Goal: Task Accomplishment & Management: Manage account settings

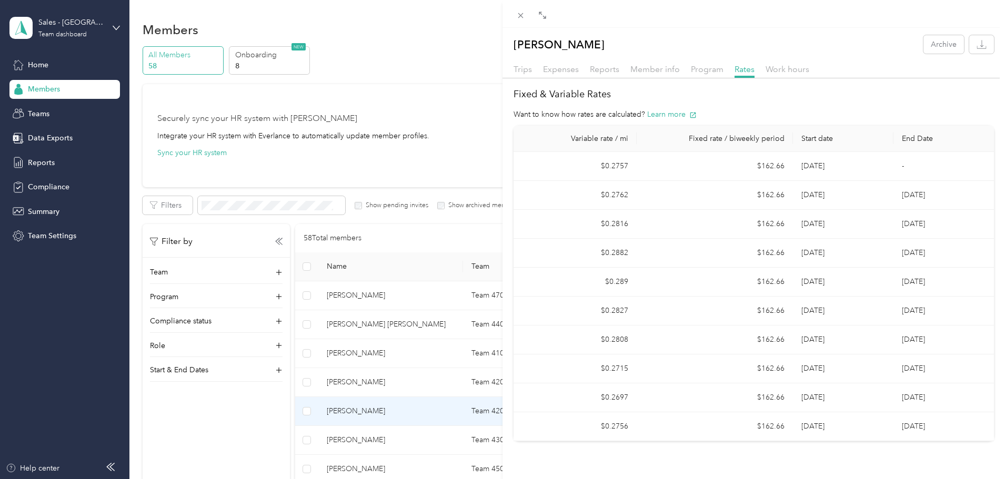
click at [429, 355] on div "[PERSON_NAME] Archive Trips Expenses Reports Member info Program Rates Work hou…" at bounding box center [502, 239] width 1005 height 479
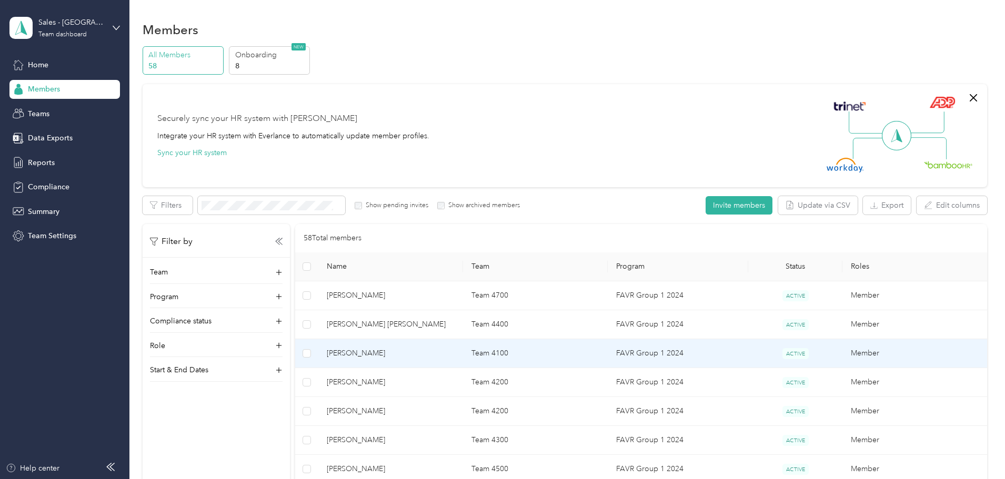
click at [429, 353] on span "[PERSON_NAME]" at bounding box center [391, 354] width 128 height 12
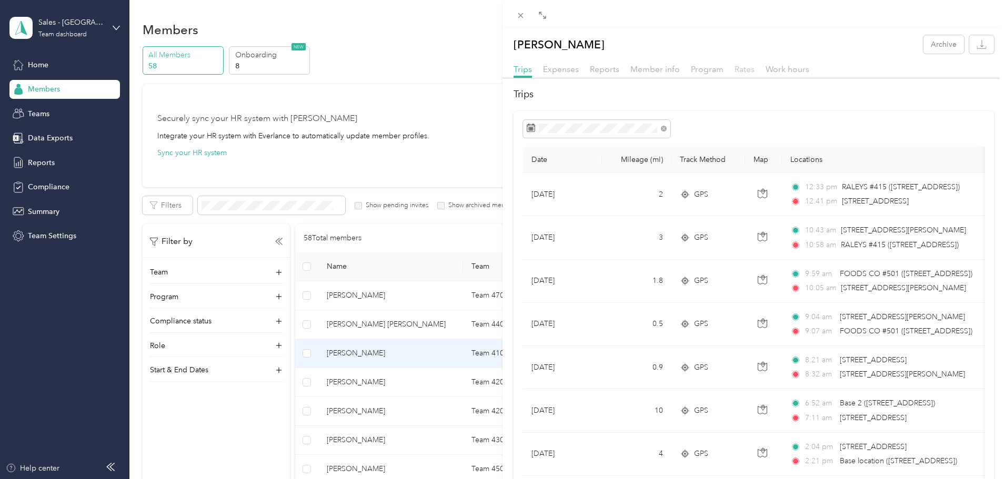
click at [746, 65] on span "Rates" at bounding box center [745, 69] width 20 height 10
